Goal: Information Seeking & Learning: Learn about a topic

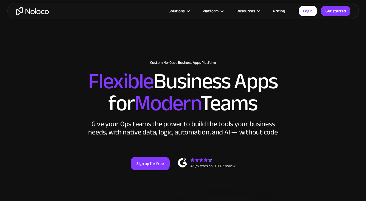
scroll to position [208, 0]
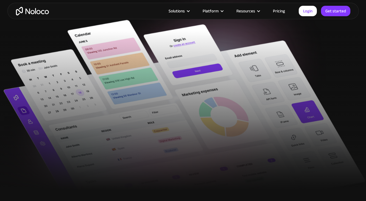
click at [279, 12] on link "Pricing" at bounding box center [279, 10] width 26 height 7
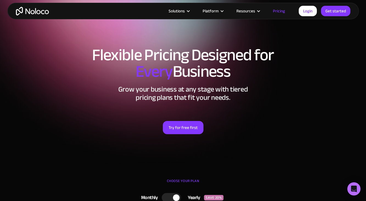
scroll to position [34, 0]
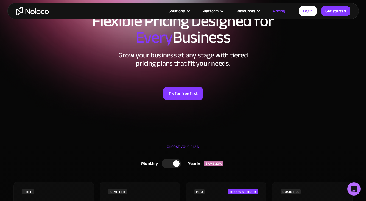
click at [176, 162] on div at bounding box center [176, 163] width 7 height 7
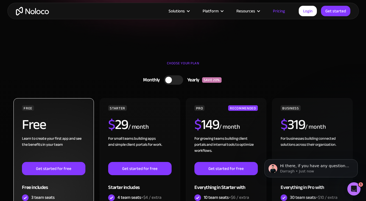
scroll to position [16, 0]
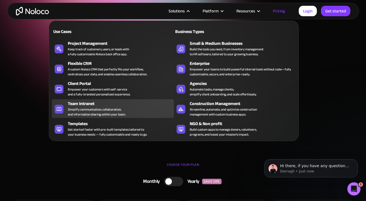
click at [135, 105] on div "Team Intranet" at bounding box center [122, 103] width 108 height 7
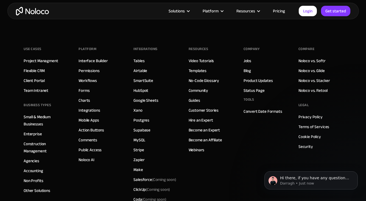
scroll to position [2367, 0]
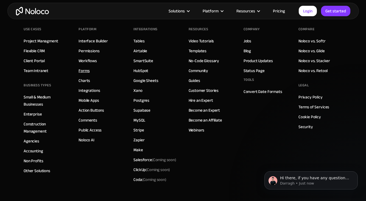
click at [85, 70] on link "Forms" at bounding box center [83, 70] width 11 height 7
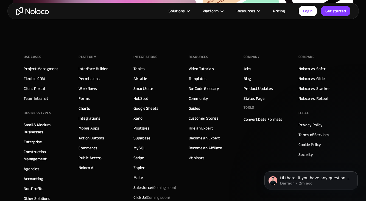
scroll to position [2078, 0]
click at [88, 167] on link "Noloco AI" at bounding box center [86, 167] width 16 height 7
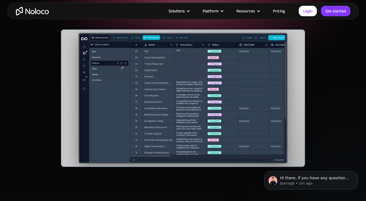
scroll to position [117, 0]
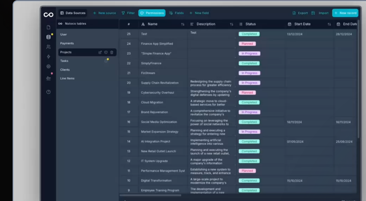
click at [122, 89] on div at bounding box center [183, 97] width 244 height 137
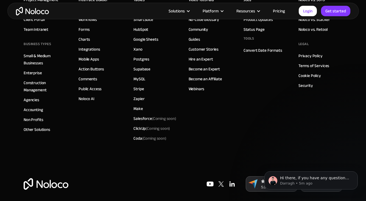
scroll to position [2080, 0]
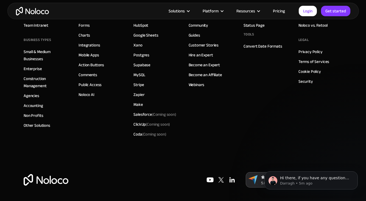
click at [281, 10] on link "Pricing" at bounding box center [279, 10] width 26 height 7
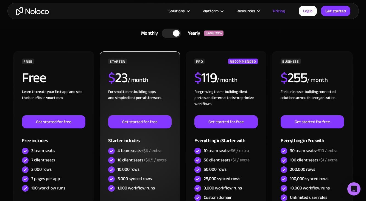
scroll to position [164, 0]
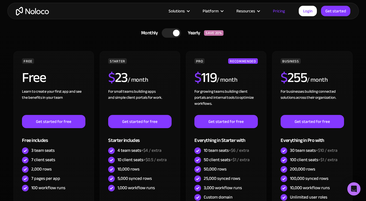
click at [173, 34] on div at bounding box center [171, 32] width 19 height 9
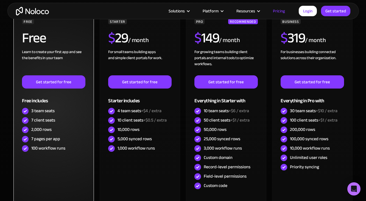
scroll to position [213, 0]
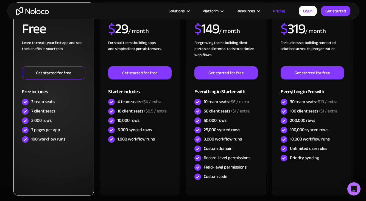
click at [72, 75] on link "Get started for free" at bounding box center [53, 72] width 63 height 13
